Goal: Information Seeking & Learning: Understand process/instructions

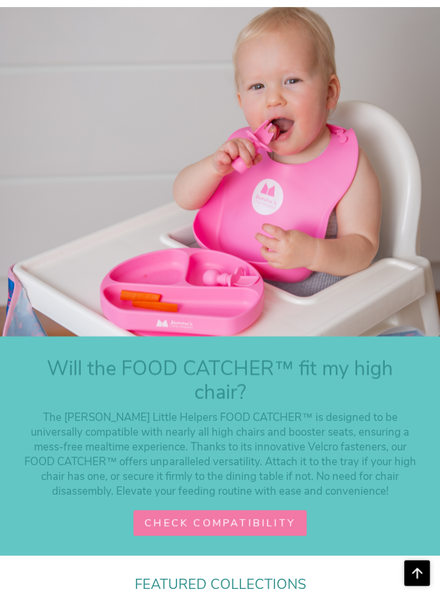
scroll to position [3002, 0]
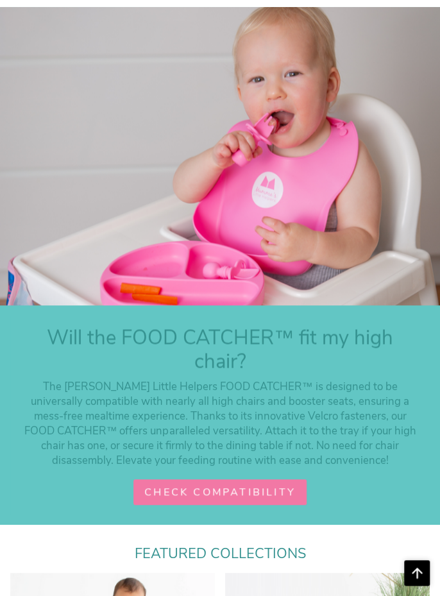
click at [265, 485] on span "Check Compatibility" at bounding box center [219, 492] width 151 height 14
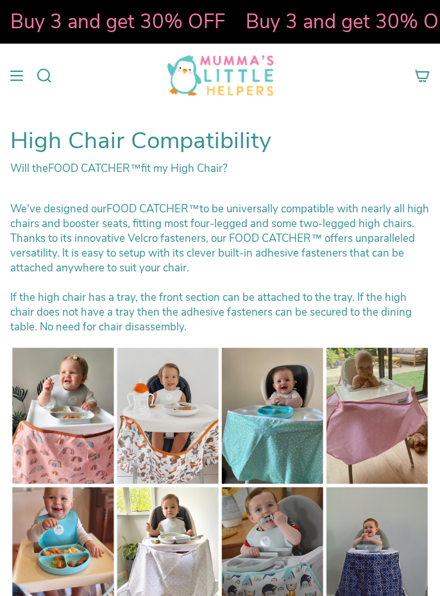
select select "pictures-first"
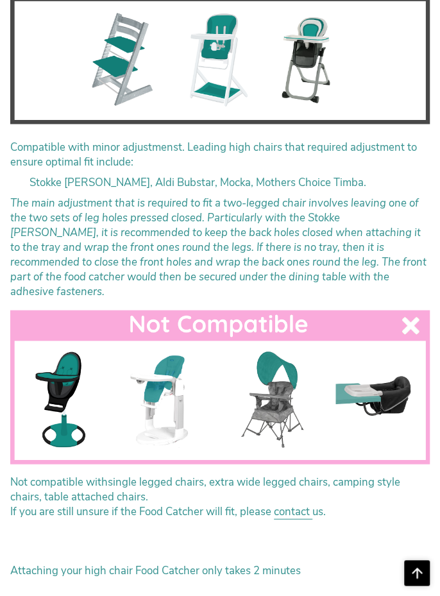
scroll to position [2129, 0]
